Goal: Find specific page/section: Find specific page/section

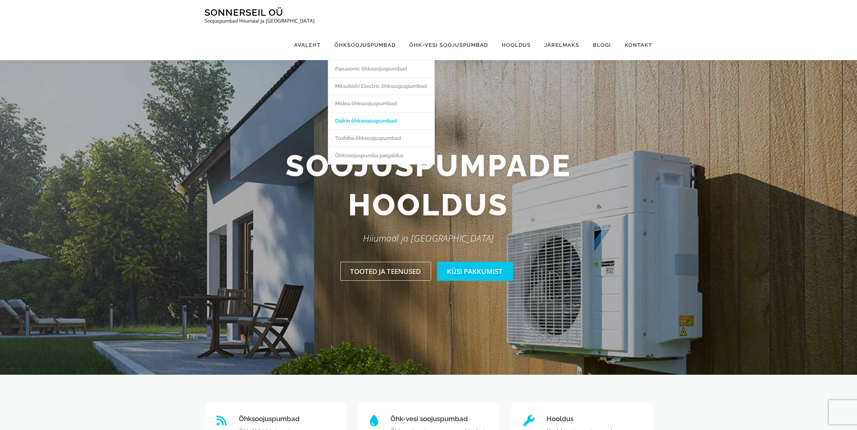
click at [360, 112] on link "Daikin õhksoojuspumbad" at bounding box center [381, 120] width 106 height 17
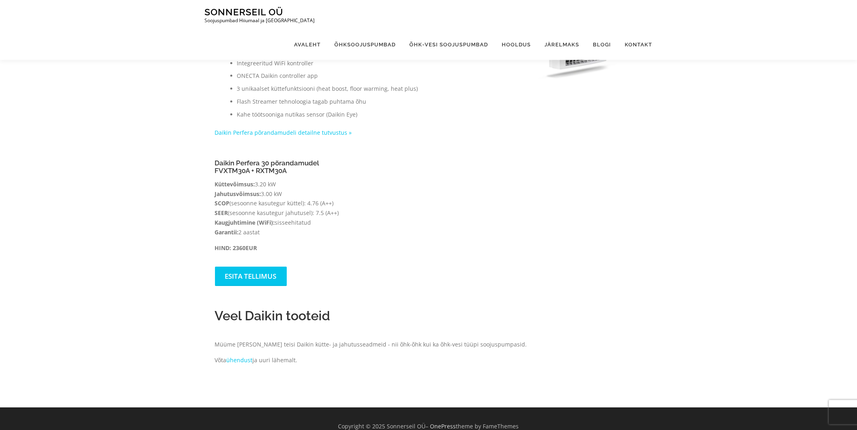
scroll to position [728, 0]
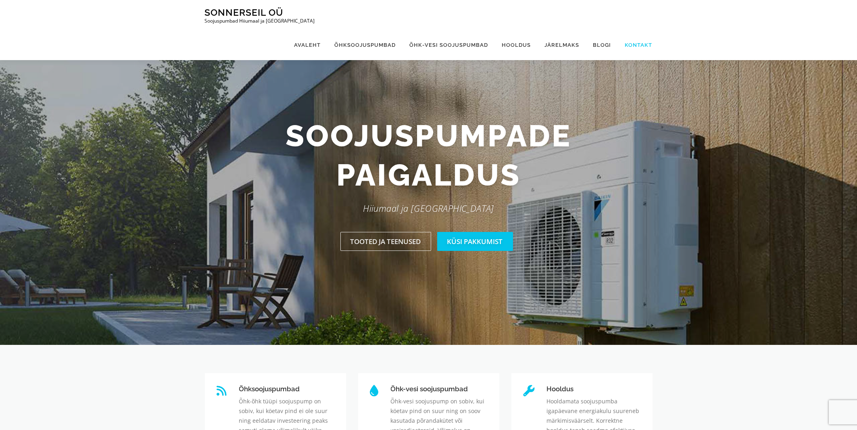
click at [640, 30] on link "Kontakt" at bounding box center [635, 45] width 34 height 30
